Goal: Task Accomplishment & Management: Manage account settings

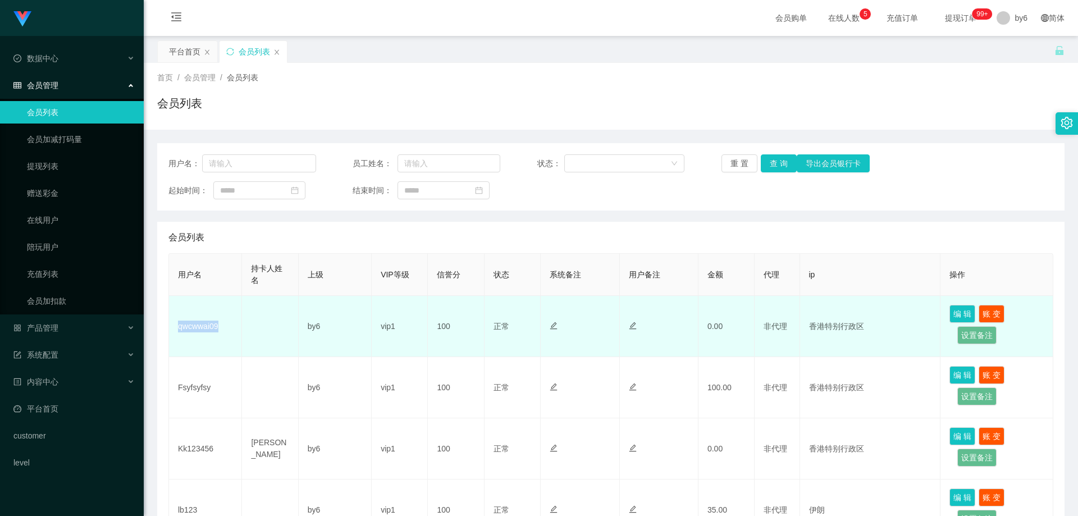
drag, startPoint x: 227, startPoint y: 334, endPoint x: 179, endPoint y: 327, distance: 49.3
click at [179, 327] on td "qwcwwai09" at bounding box center [205, 326] width 73 height 61
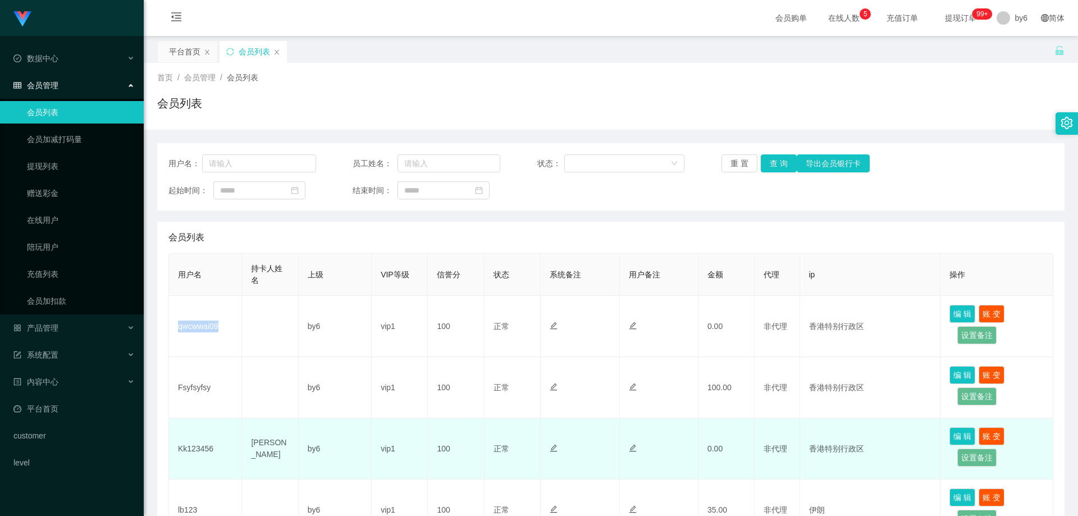
copy td "qwcwwai09"
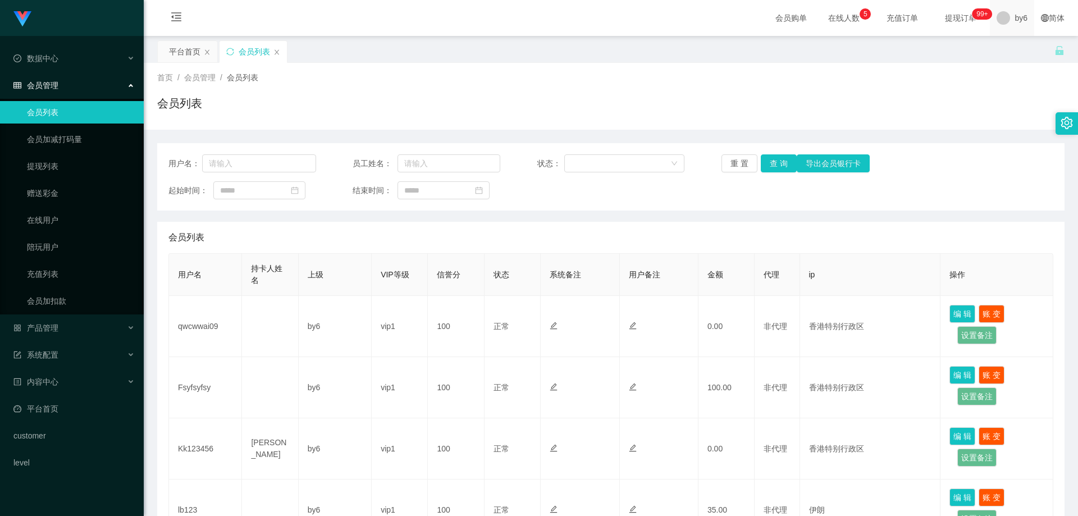
click at [997, 20] on span at bounding box center [1003, 17] width 13 height 13
click at [1009, 49] on div "平台首页 会员列表" at bounding box center [605, 59] width 897 height 39
click at [1005, 11] on div "by6" at bounding box center [1012, 18] width 44 height 36
click at [1011, 39] on ul "退出登录" at bounding box center [1024, 49] width 84 height 22
click at [1011, 47] on span "退出登录" at bounding box center [1015, 49] width 31 height 9
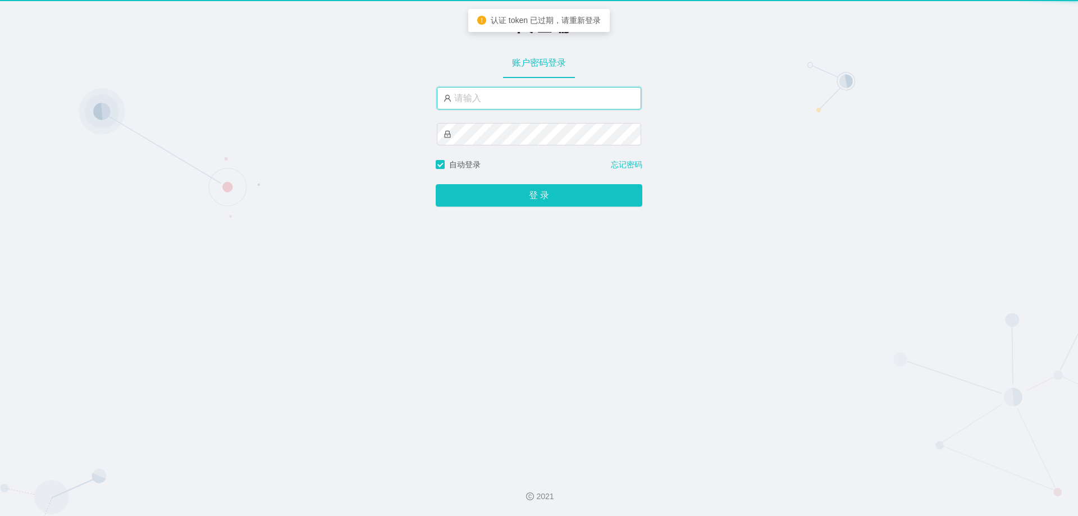
type input "by6"
